Goal: Transaction & Acquisition: Purchase product/service

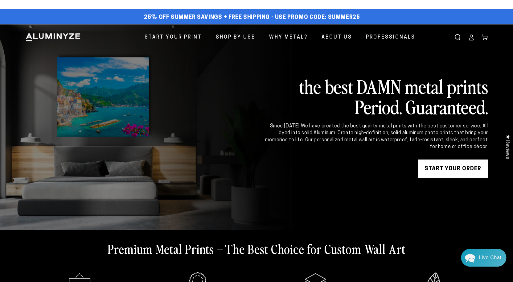
click at [473, 39] on icon at bounding box center [471, 37] width 6 height 6
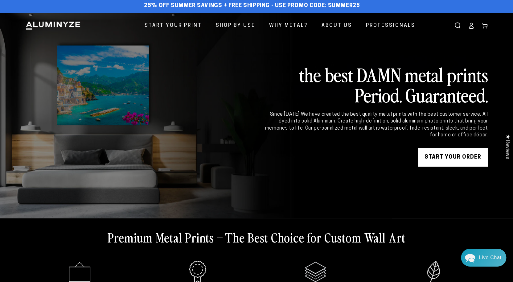
scroll to position [5, 0]
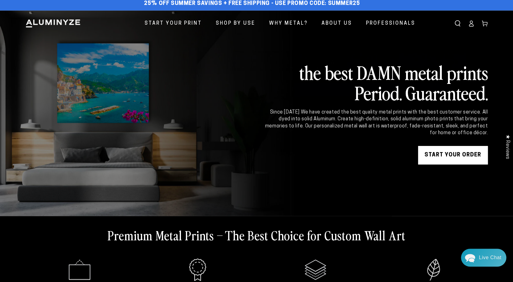
click at [473, 24] on icon at bounding box center [471, 25] width 4 height 2
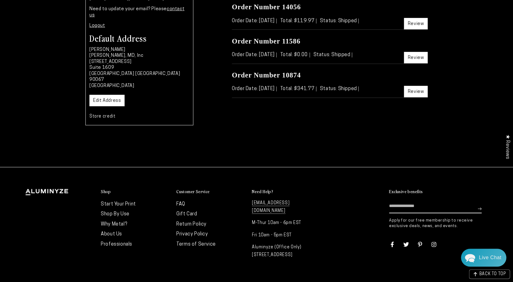
click at [113, 202] on link "Start Your Print" at bounding box center [118, 204] width 35 height 5
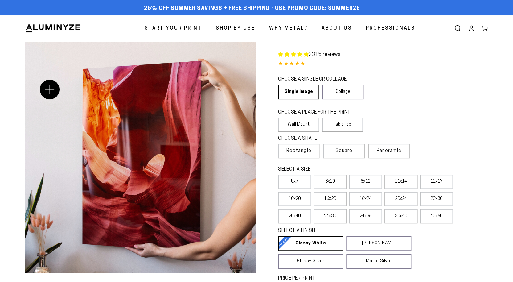
select select "**********"
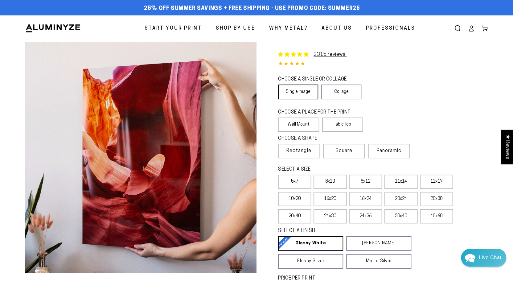
click at [300, 90] on link "Single Image" at bounding box center [298, 92] width 40 height 15
click at [346, 152] on span "Square" at bounding box center [344, 150] width 17 height 7
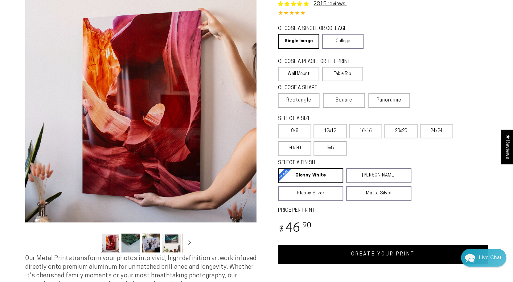
scroll to position [59, 0]
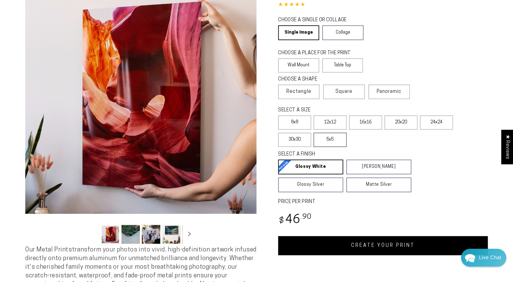
click at [332, 143] on label "5x5" at bounding box center [330, 140] width 33 height 14
click at [302, 126] on label "8x8" at bounding box center [294, 122] width 33 height 14
click at [298, 139] on label "30x30" at bounding box center [294, 140] width 33 height 14
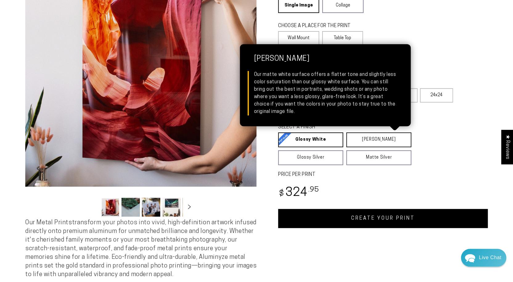
scroll to position [74, 0]
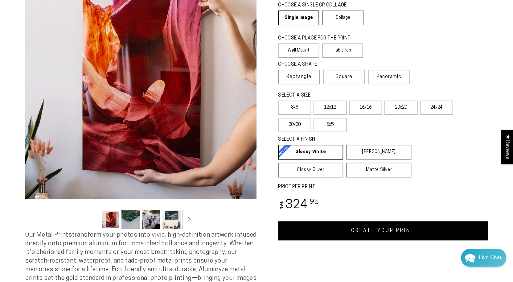
click at [298, 80] on span "Rectangle" at bounding box center [299, 76] width 25 height 7
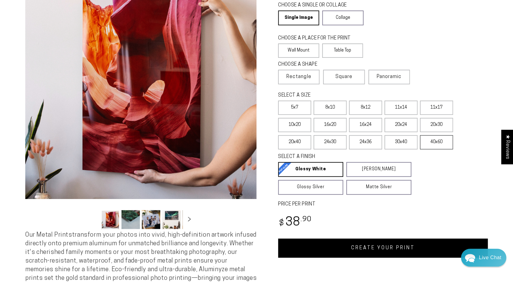
click at [435, 141] on label "40x60" at bounding box center [436, 142] width 33 height 14
click at [358, 79] on label "Square" at bounding box center [343, 77] width 41 height 14
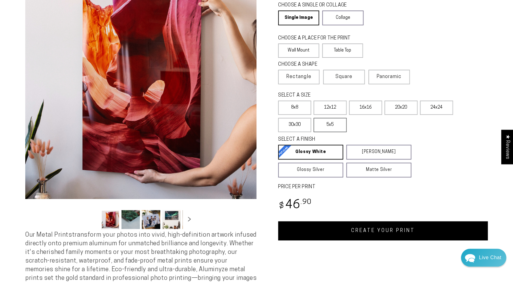
click at [338, 126] on label "5x5" at bounding box center [330, 125] width 33 height 14
click at [307, 127] on label "30x30" at bounding box center [294, 125] width 33 height 14
click at [298, 126] on label "30x30" at bounding box center [294, 125] width 33 height 14
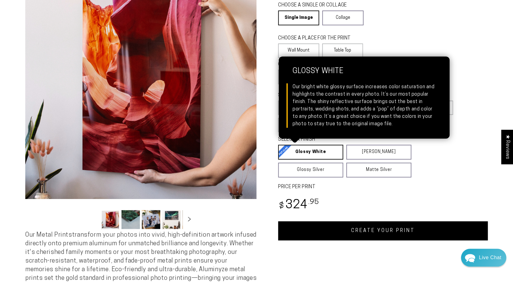
click at [308, 154] on link "Glossy White Glossy White Our bright white glossy surface increases color satur…" at bounding box center [310, 152] width 65 height 15
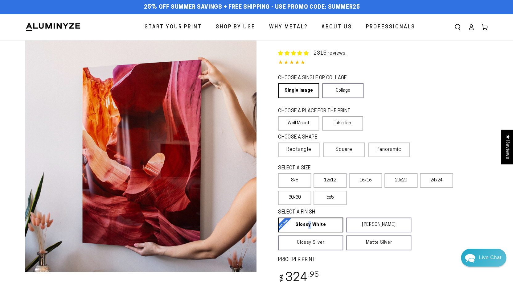
scroll to position [158, 0]
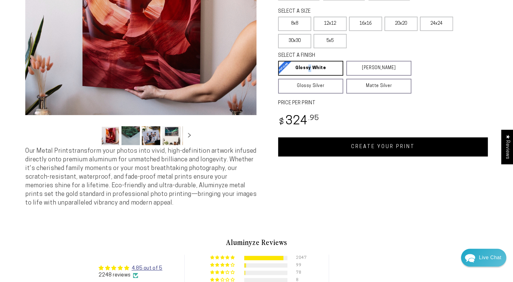
click at [380, 148] on link "CREATE YOUR PRINT" at bounding box center [383, 146] width 210 height 19
